Goal: Task Accomplishment & Management: Manage account settings

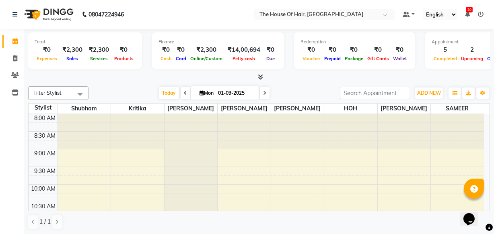
scroll to position [341, 0]
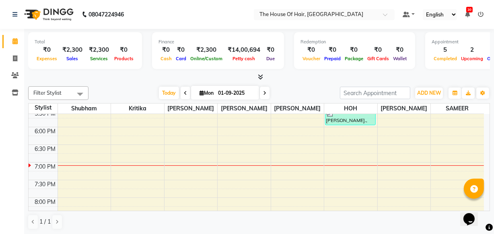
click at [105, 84] on div "Filter Stylist Select All [PERSON_NAME] [PERSON_NAME] [PERSON_NAME] [PERSON_NAM…" at bounding box center [259, 158] width 462 height 150
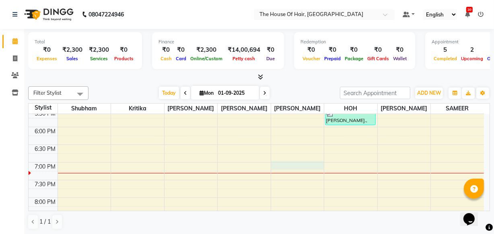
click at [293, 164] on div "8:00 AM 8:30 AM 9:00 AM 9:30 AM 10:00 AM 10:30 AM 11:00 AM 11:30 AM 12:00 PM 12…" at bounding box center [256, 21] width 455 height 495
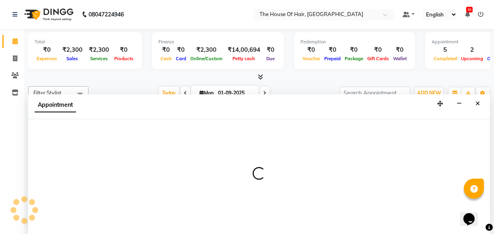
select select "57808"
select select "1140"
select select "tentative"
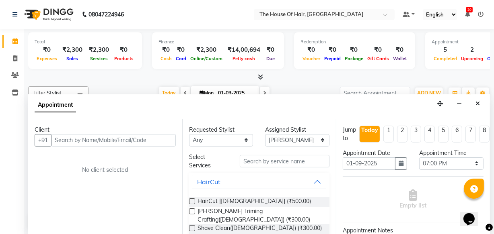
click at [68, 142] on input "text" at bounding box center [113, 140] width 125 height 12
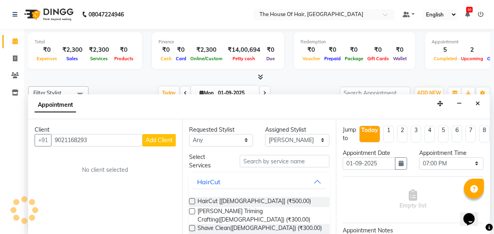
type input "9021168293"
click at [165, 142] on span "Add Client" at bounding box center [159, 140] width 27 height 7
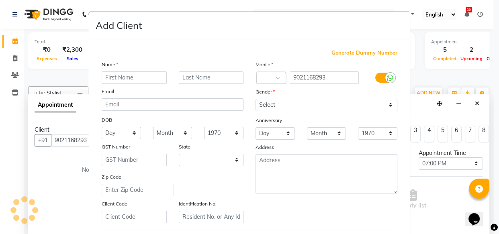
select select "22"
click at [146, 79] on input "text" at bounding box center [134, 78] width 65 height 12
type input "Abhishek"
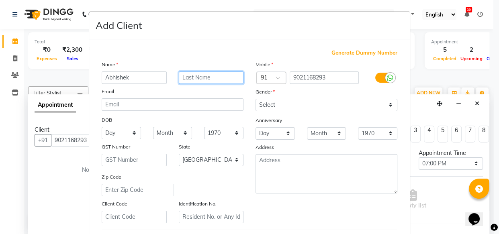
click at [186, 80] on input "text" at bounding box center [211, 78] width 65 height 12
type input "[PERSON_NAME]"
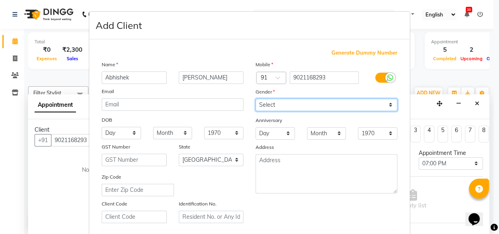
click at [265, 104] on select "Select [DEMOGRAPHIC_DATA] [DEMOGRAPHIC_DATA] Other Prefer Not To Say" at bounding box center [327, 105] width 142 height 12
select select "[DEMOGRAPHIC_DATA]"
click at [256, 99] on select "Select [DEMOGRAPHIC_DATA] [DEMOGRAPHIC_DATA] Other Prefer Not To Say" at bounding box center [327, 105] width 142 height 12
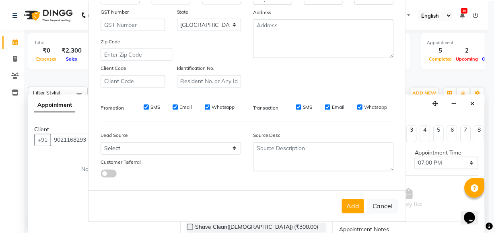
scroll to position [139, 0]
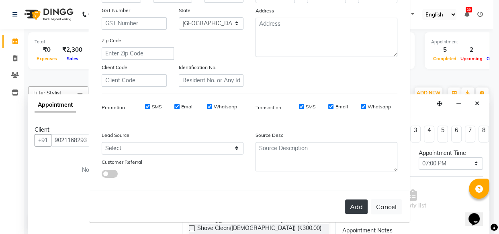
click at [351, 200] on button "Add" at bounding box center [356, 207] width 23 height 14
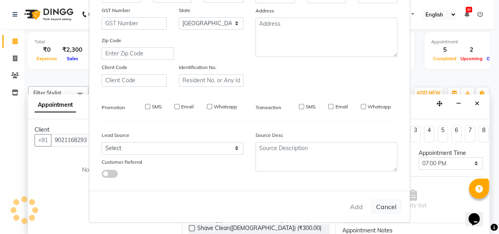
select select
select select "null"
select select
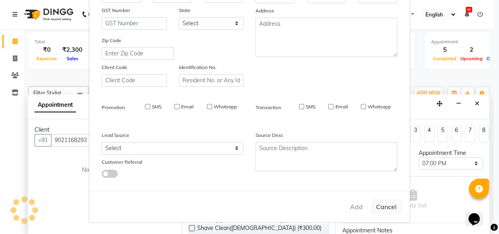
select select
checkbox input "false"
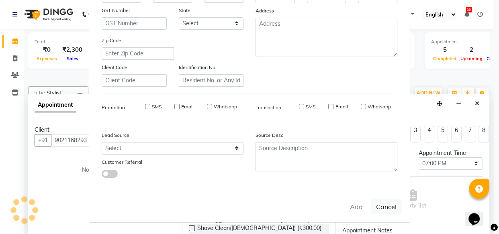
checkbox input "false"
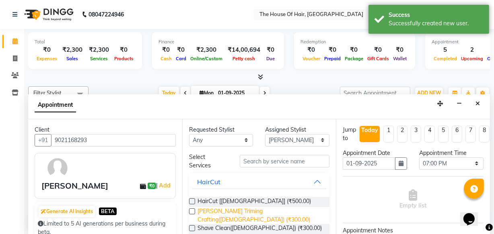
click at [265, 209] on span "[PERSON_NAME] Triming Crafting([DEMOGRAPHIC_DATA]) (₹300.00)" at bounding box center [260, 215] width 126 height 17
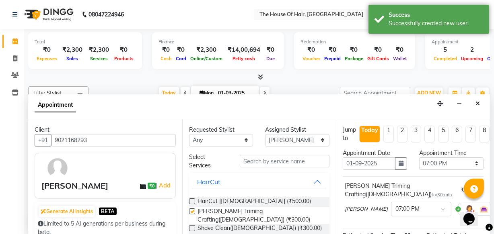
checkbox input "false"
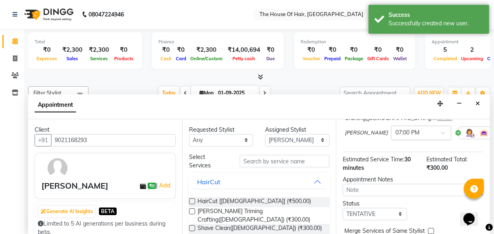
scroll to position [117, 0]
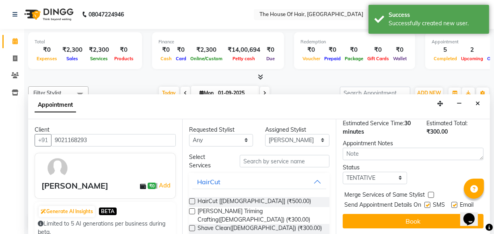
click at [429, 192] on label at bounding box center [431, 195] width 6 height 6
click at [429, 193] on input "checkbox" at bounding box center [430, 195] width 5 height 5
checkbox input "true"
click at [383, 172] on select "Select TENTATIVE CONFIRM CHECK-IN UPCOMING" at bounding box center [375, 178] width 64 height 12
select select "upcoming"
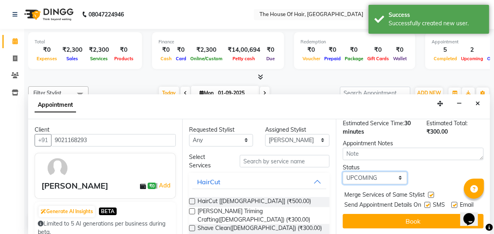
click at [343, 172] on select "Select TENTATIVE CONFIRM CHECK-IN UPCOMING" at bounding box center [375, 178] width 64 height 12
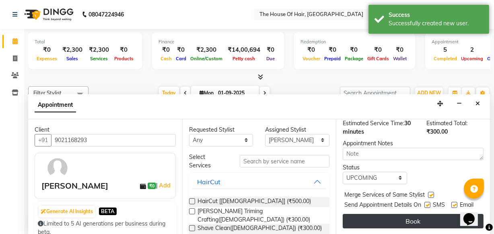
click at [377, 214] on button "Book" at bounding box center [413, 221] width 141 height 14
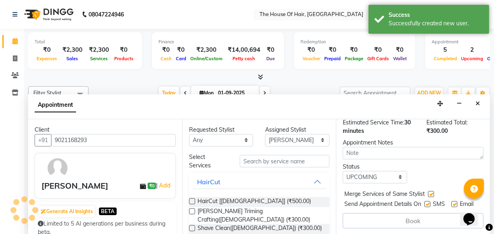
click at [377, 213] on div "Book" at bounding box center [413, 220] width 141 height 15
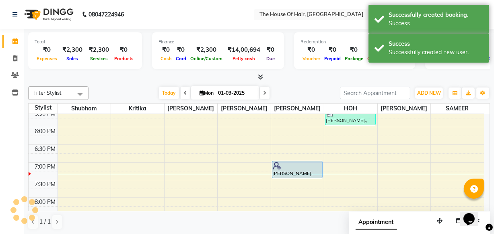
scroll to position [0, 0]
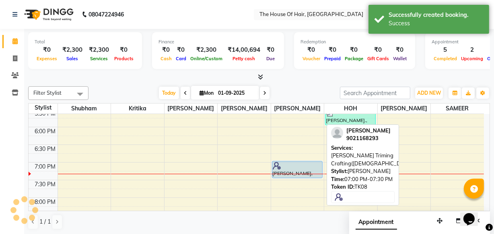
click at [286, 162] on div at bounding box center [297, 166] width 49 height 8
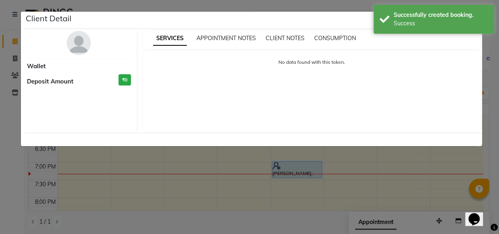
select select "5"
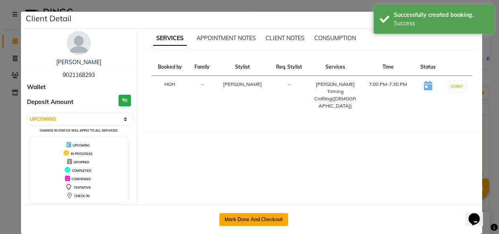
click at [257, 213] on button "Mark Done And Checkout" at bounding box center [254, 219] width 69 height 13
select select "service"
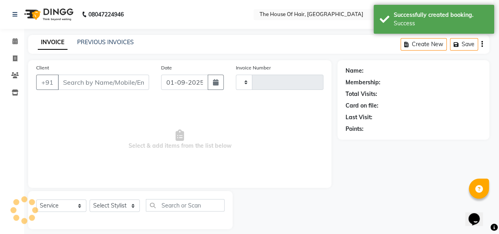
type input "1821"
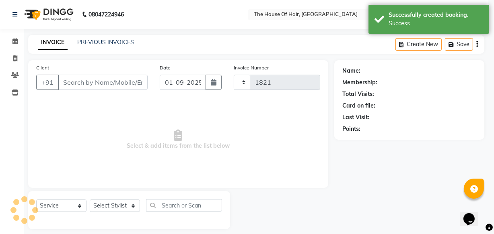
select select "5992"
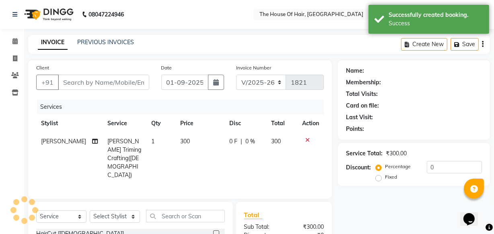
type input "9021168293"
select select "57808"
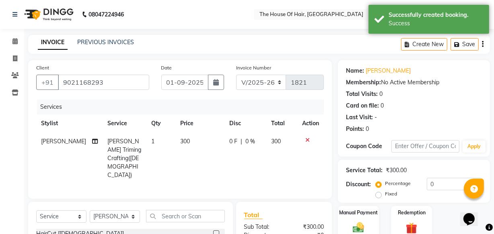
scroll to position [79, 0]
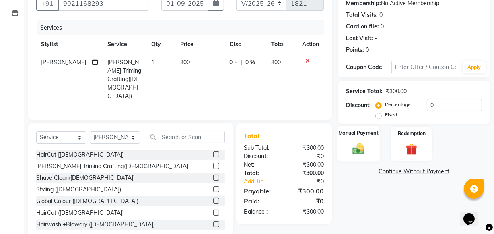
click at [348, 147] on div "Manual Payment" at bounding box center [358, 144] width 43 height 36
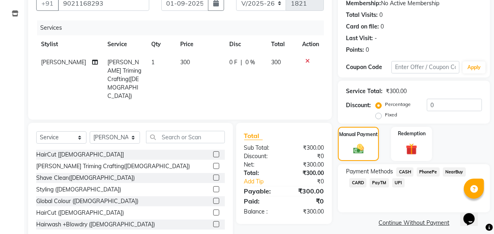
click at [396, 185] on span "UPI" at bounding box center [398, 182] width 12 height 9
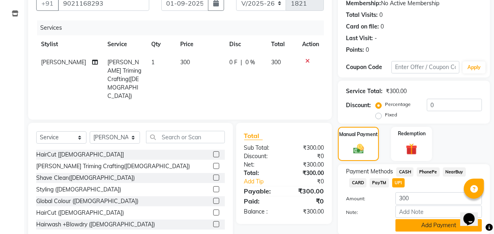
click at [410, 224] on button "Add Payment" at bounding box center [438, 226] width 86 height 12
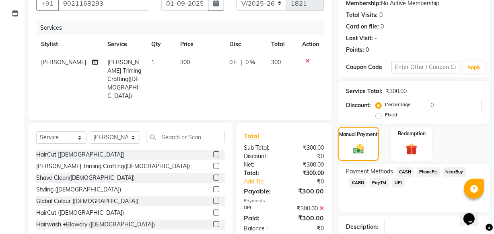
scroll to position [131, 0]
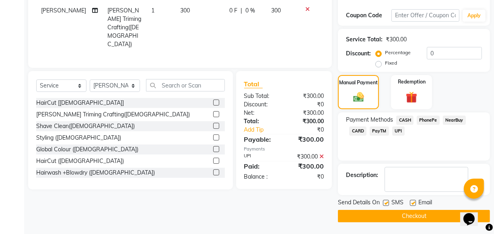
click at [402, 218] on button "Checkout" at bounding box center [414, 216] width 152 height 12
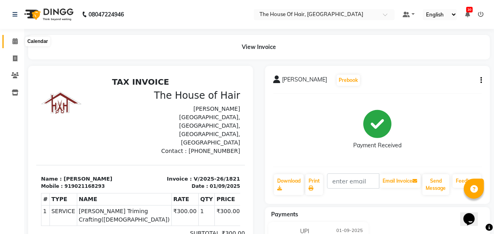
click at [16, 37] on span at bounding box center [15, 41] width 14 height 9
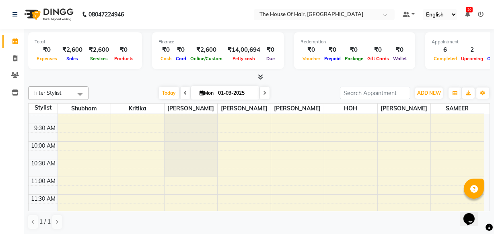
scroll to position [61, 0]
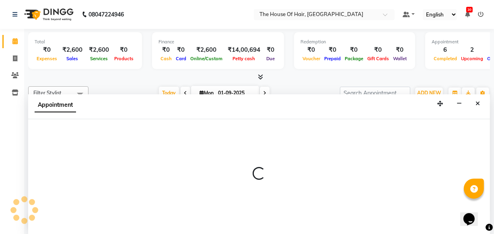
scroll to position [0, 0]
select select "57808"
select select "705"
select select "tentative"
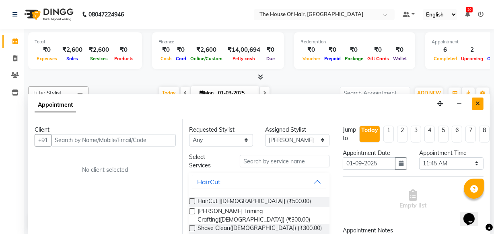
click at [477, 103] on icon "Close" at bounding box center [477, 104] width 4 height 6
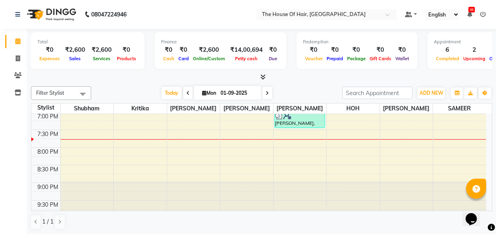
scroll to position [390, 0]
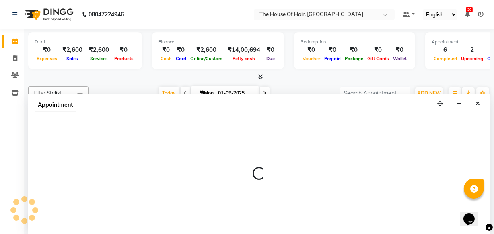
select select "64184"
select select "1155"
select select "tentative"
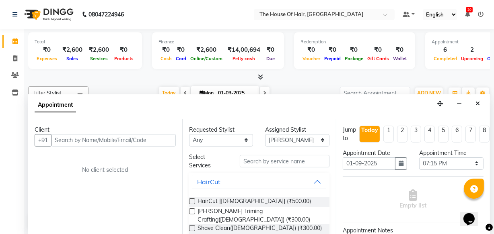
click at [138, 148] on div "Client +91 No client selected" at bounding box center [105, 177] width 154 height 116
click at [149, 135] on input "text" at bounding box center [113, 140] width 125 height 12
click at [150, 139] on input "text" at bounding box center [113, 140] width 125 height 12
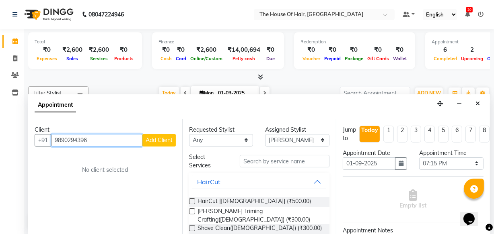
type input "9890294396"
click at [150, 139] on span "Add Client" at bounding box center [159, 140] width 27 height 7
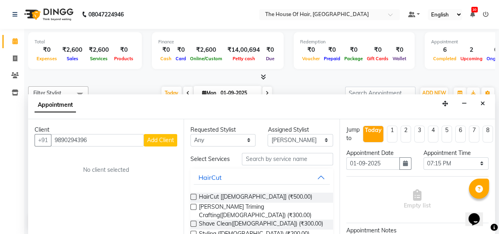
select select "22"
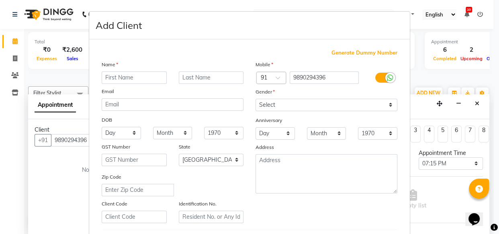
click at [138, 73] on input "text" at bounding box center [134, 78] width 65 height 12
type input "Neeraj"
click at [181, 81] on input "text" at bounding box center [211, 78] width 65 height 12
type input "[PERSON_NAME]"
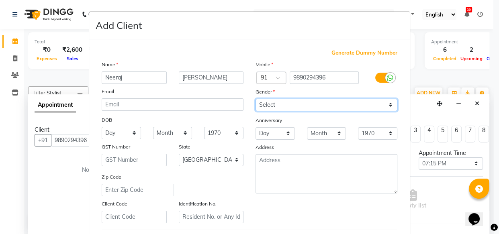
click at [295, 109] on select "Select [DEMOGRAPHIC_DATA] [DEMOGRAPHIC_DATA] Other Prefer Not To Say" at bounding box center [327, 105] width 142 height 12
select select "[DEMOGRAPHIC_DATA]"
click at [256, 99] on select "Select [DEMOGRAPHIC_DATA] [DEMOGRAPHIC_DATA] Other Prefer Not To Say" at bounding box center [327, 105] width 142 height 12
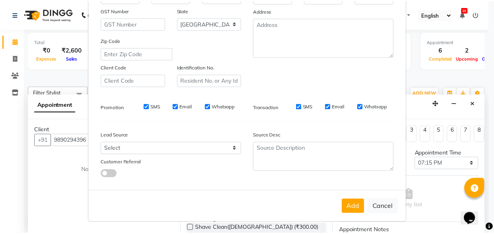
scroll to position [139, 0]
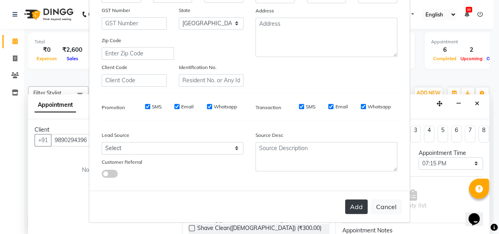
click at [347, 211] on button "Add" at bounding box center [356, 207] width 23 height 14
select select
select select "null"
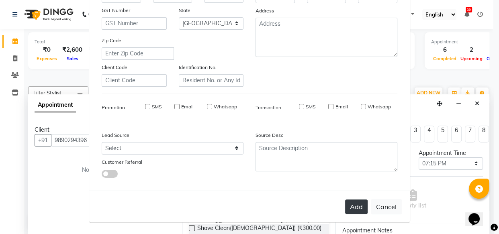
select select
checkbox input "false"
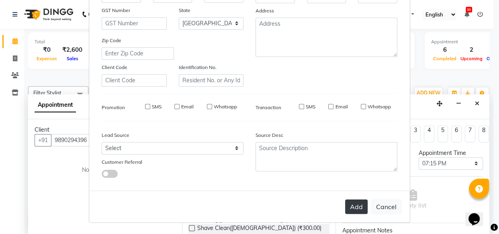
checkbox input "false"
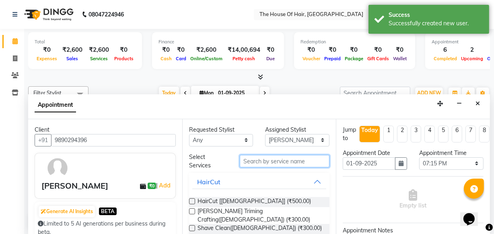
click at [275, 158] on input "text" at bounding box center [285, 161] width 90 height 12
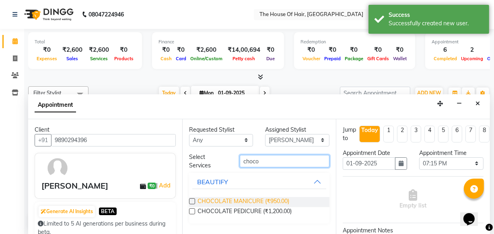
type input "choco"
click at [260, 199] on span "CHOCOLATE MANICURE (₹950.00)" at bounding box center [243, 202] width 92 height 10
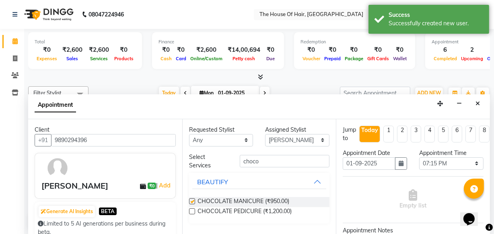
checkbox input "false"
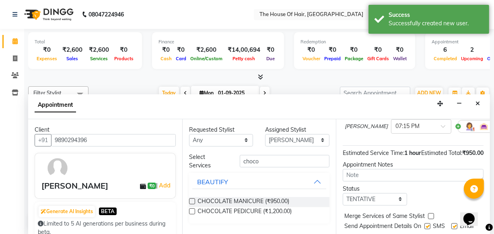
scroll to position [109, 0]
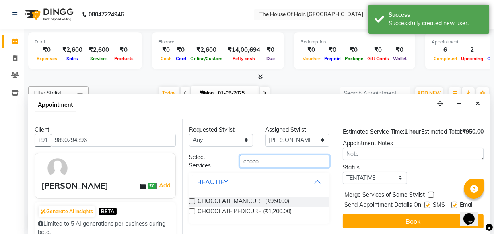
click at [297, 159] on input "choco" at bounding box center [285, 161] width 90 height 12
type input "c"
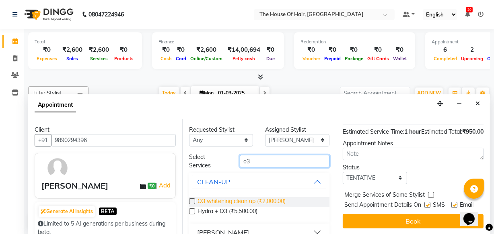
type input "o3"
click at [281, 204] on span "O3 whitening clean up (₹2,000.00)" at bounding box center [241, 202] width 88 height 10
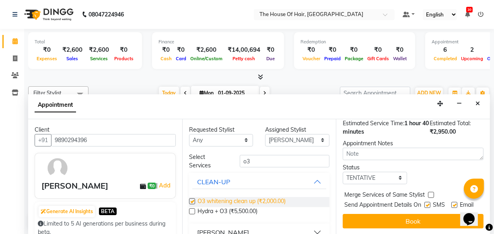
checkbox input "false"
click at [365, 172] on select "Select TENTATIVE CONFIRM CHECK-IN UPCOMING" at bounding box center [375, 178] width 64 height 12
select select "upcoming"
click at [343, 172] on select "Select TENTATIVE CONFIRM CHECK-IN UPCOMING" at bounding box center [375, 178] width 64 height 12
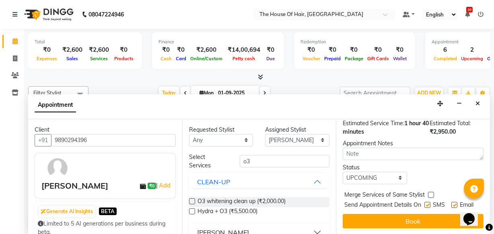
click at [431, 192] on label at bounding box center [431, 195] width 6 height 6
click at [431, 193] on input "checkbox" at bounding box center [430, 195] width 5 height 5
checkbox input "true"
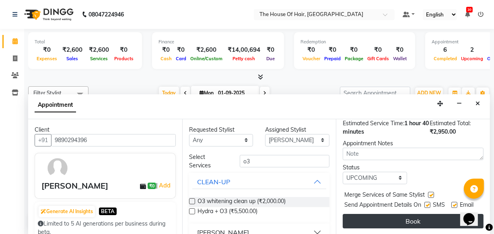
click at [425, 214] on button "Book" at bounding box center [413, 221] width 141 height 14
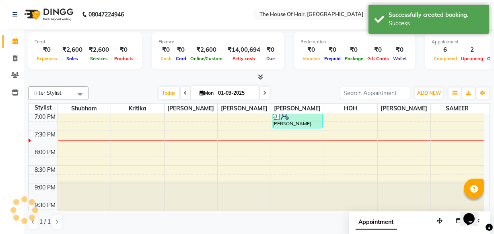
scroll to position [0, 0]
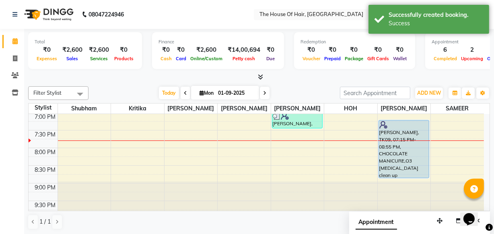
click at [410, 141] on div at bounding box center [403, 141] width 53 height 0
select select "64184"
select select "tentative"
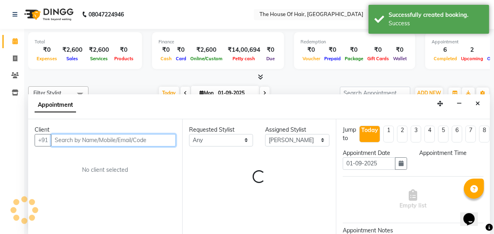
select select "1185"
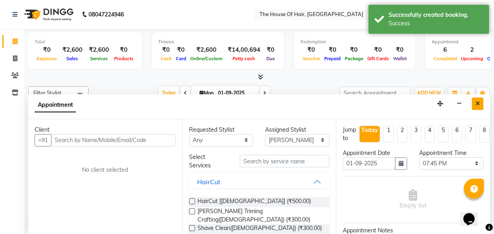
click at [476, 104] on icon "Close" at bounding box center [477, 104] width 4 height 6
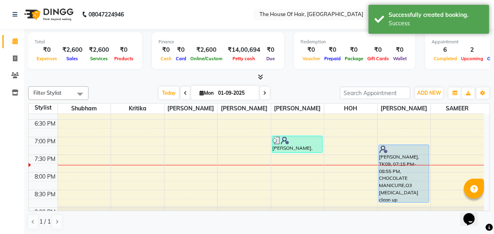
scroll to position [362, 0]
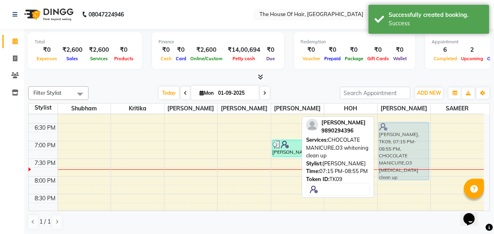
drag, startPoint x: 414, startPoint y: 164, endPoint x: 414, endPoint y: 140, distance: 23.7
click at [414, 140] on div "[PERSON_NAME], TK09, 07:15 PM-08:55 PM, CHOCOLATE MANICURE,O3 [MEDICAL_DATA] cl…" at bounding box center [403, -1] width 53 height 495
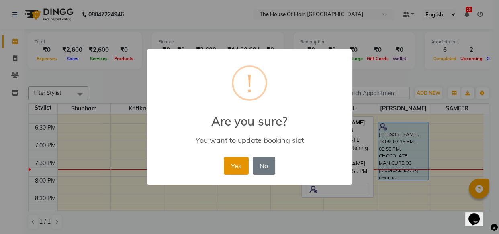
click at [242, 159] on button "Yes" at bounding box center [236, 166] width 25 height 18
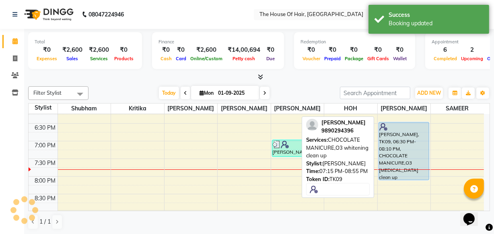
click at [393, 142] on div "[PERSON_NAME], TK09, 06:30 PM-08:10 PM, CHOCOLATE MANICURE,O3 [MEDICAL_DATA] cl…" at bounding box center [404, 151] width 50 height 57
select select "5"
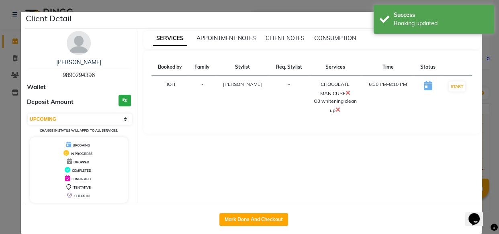
click at [393, 142] on div "SERVICES APPOINTMENT NOTES CLIENT NOTES CONSUMPTION Booked by Family Stylist Re…" at bounding box center [311, 117] width 349 height 172
click at [226, 220] on button "Mark Done And Checkout" at bounding box center [254, 219] width 69 height 13
select select "service"
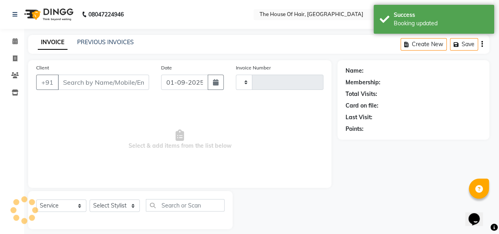
select select "3"
type input "1822"
select select "5992"
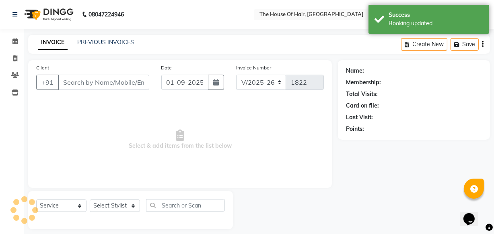
type input "9890294396"
select select "64184"
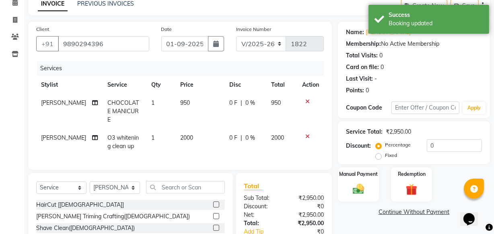
scroll to position [40, 0]
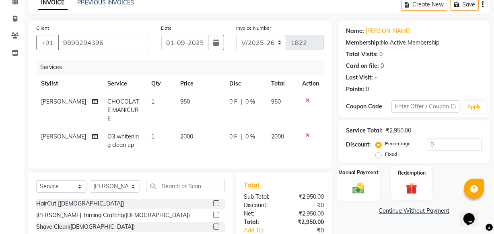
click at [361, 185] on img at bounding box center [358, 188] width 19 height 14
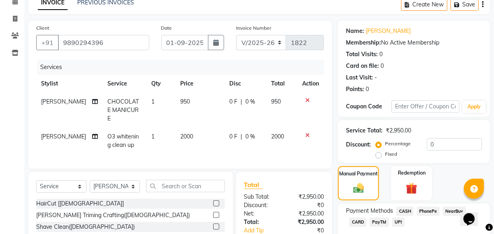
click at [398, 220] on span "UPI" at bounding box center [398, 222] width 12 height 9
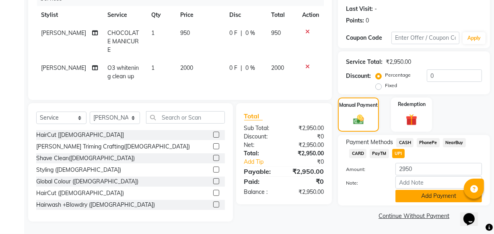
click at [413, 201] on button "Add Payment" at bounding box center [438, 196] width 86 height 12
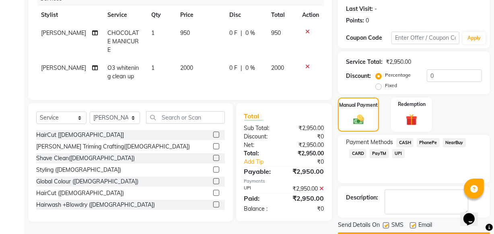
scroll to position [131, 0]
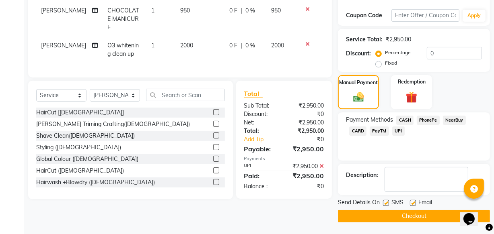
click at [419, 219] on button "Checkout" at bounding box center [414, 216] width 152 height 12
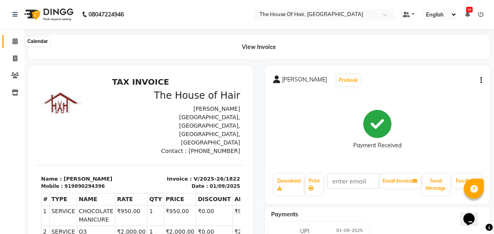
click at [16, 40] on icon at bounding box center [14, 41] width 5 height 6
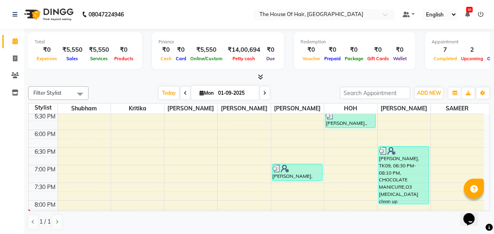
scroll to position [338, 0]
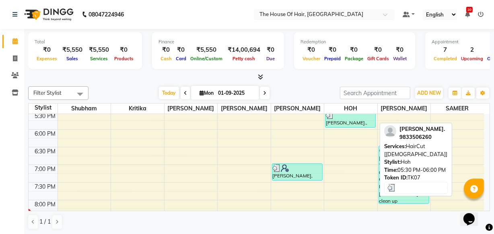
click at [343, 122] on div "[PERSON_NAME]., TK07, 05:30 PM-06:00 PM, HairCut [[DEMOGRAPHIC_DATA]]" at bounding box center [350, 119] width 50 height 16
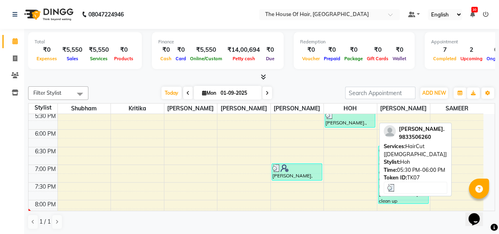
select select "3"
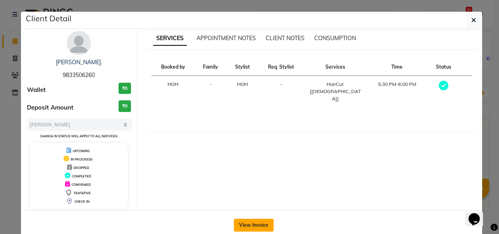
click at [252, 224] on button "View Invoice" at bounding box center [254, 225] width 40 height 13
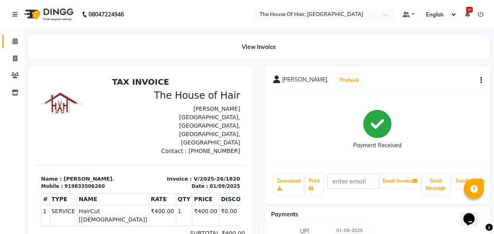
scroll to position [42, 0]
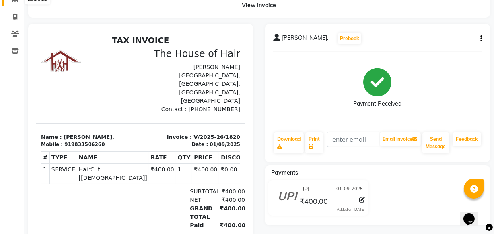
click at [12, 0] on span at bounding box center [15, -1] width 14 height 9
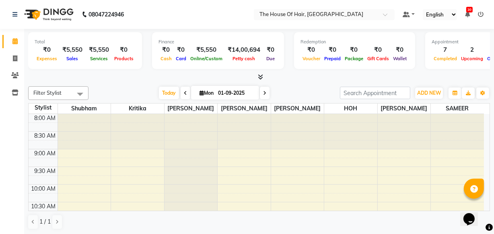
click at [480, 12] on icon at bounding box center [481, 15] width 6 height 6
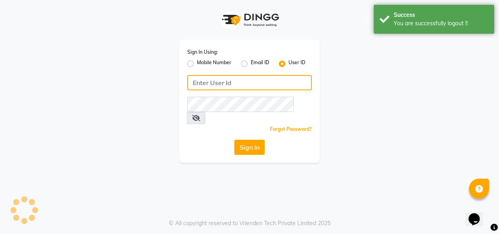
type input "8263956805"
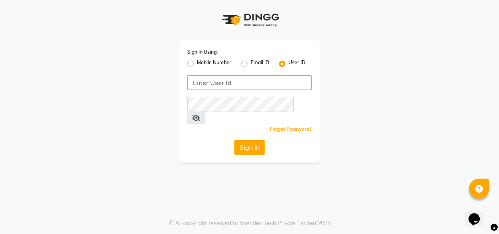
type input "8263956805"
